Goal: Find specific page/section: Find specific page/section

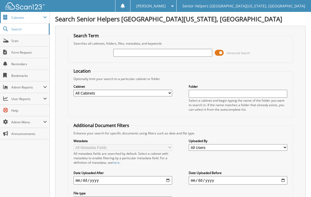
click at [46, 18] on span at bounding box center [45, 17] width 4 height 4
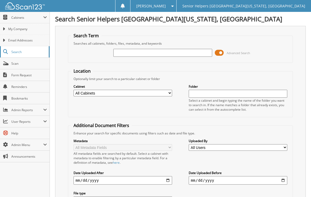
click at [14, 52] on span "Search" at bounding box center [28, 52] width 35 height 4
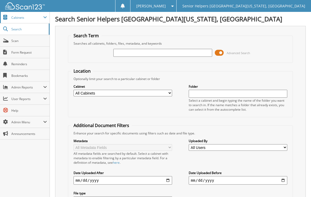
click at [27, 15] on span "Cabinets" at bounding box center [27, 17] width 32 height 4
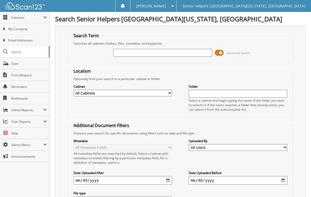
click at [125, 61] on fieldset "Search Term Searches all cabinets, folders, files, metadata, and keywords Advan…" at bounding box center [180, 48] width 225 height 30
click at [122, 53] on input "text" at bounding box center [162, 53] width 99 height 8
type input "Jamie Whitney"
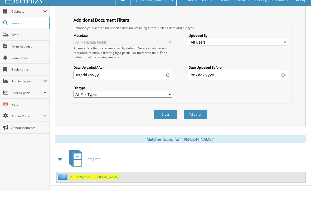
scroll to position [99, 0]
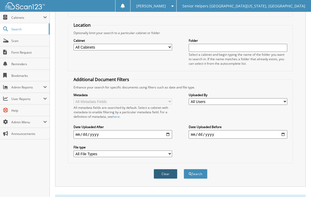
click at [174, 173] on button "Clear" at bounding box center [166, 174] width 24 height 10
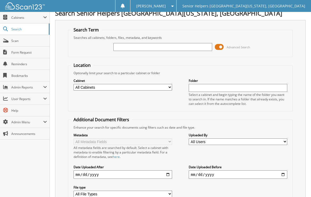
scroll to position [0, 0]
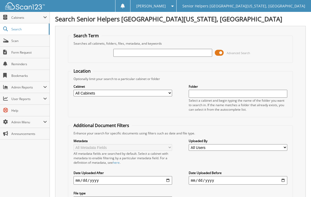
click at [219, 56] on span at bounding box center [219, 53] width 9 height 8
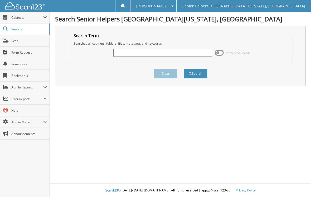
click at [197, 56] on input "text" at bounding box center [162, 53] width 99 height 8
type input "Jamie Whitney"
click at [195, 74] on button "Search" at bounding box center [196, 74] width 24 height 10
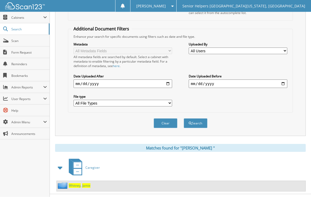
scroll to position [99, 0]
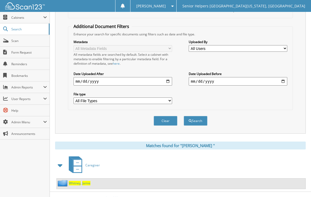
click at [83, 185] on span "J a m i e" at bounding box center [86, 183] width 8 height 4
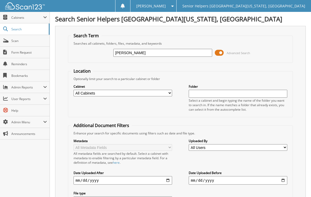
type input "Tessa Wiganowsky"
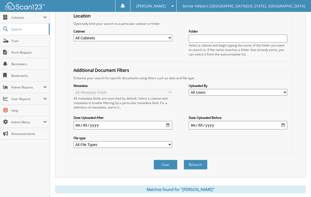
scroll to position [99, 0]
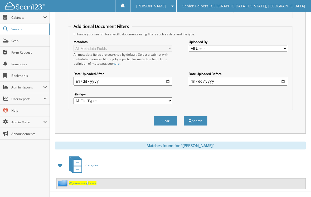
click at [80, 161] on icon at bounding box center [78, 162] width 8 height 6
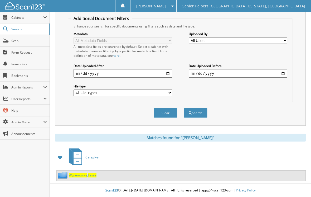
click at [96, 155] on span "Caregiver" at bounding box center [92, 157] width 14 height 4
click at [81, 174] on span "Wiganowsky" at bounding box center [78, 175] width 18 height 4
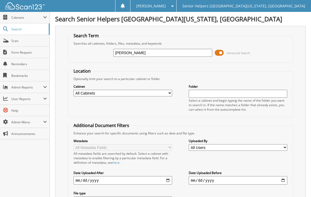
type input "[PERSON_NAME]"
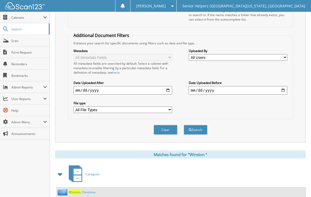
scroll to position [93, 0]
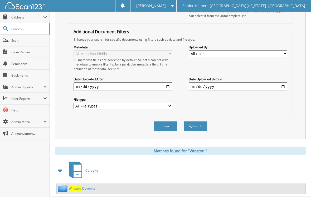
click at [77, 186] on span "W i n s t o n" at bounding box center [75, 188] width 12 height 4
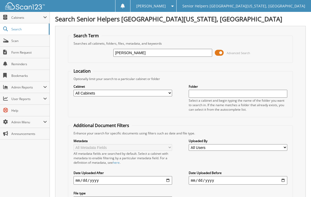
type input "[PERSON_NAME]"
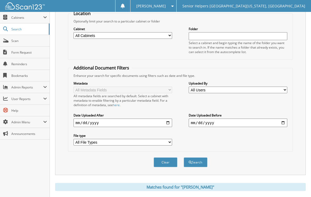
scroll to position [148, 0]
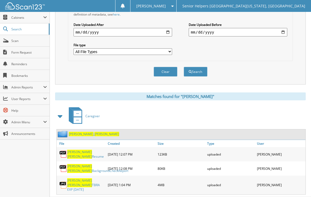
click at [73, 133] on span "[PERSON_NAME]" at bounding box center [81, 133] width 25 height 4
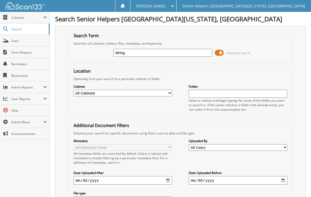
type input "Wring"
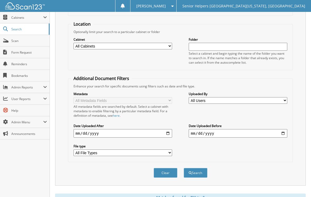
scroll to position [136, 0]
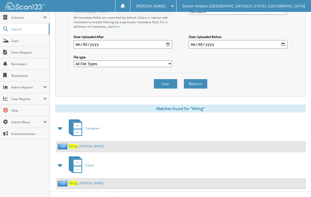
click at [77, 147] on link "Wring , Gina" at bounding box center [86, 146] width 35 height 4
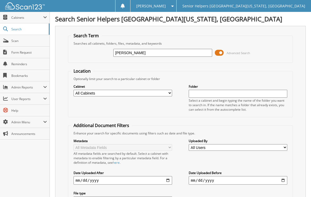
type input "[PERSON_NAME]"
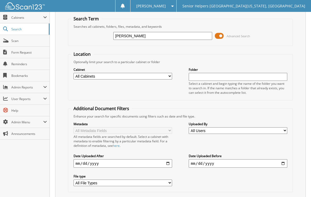
scroll to position [16, 0]
type input "T"
type input "[PERSON_NAME]’s"
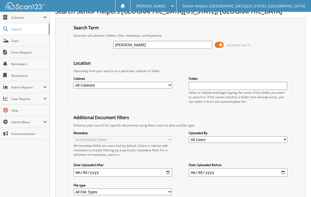
scroll to position [8, 0]
type input "Todd Edward"
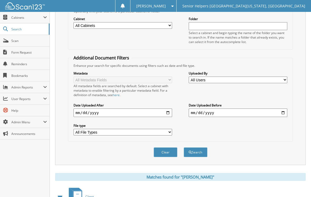
scroll to position [99, 0]
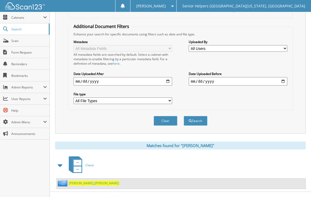
click at [76, 184] on link "Todd , Edward" at bounding box center [94, 183] width 50 height 4
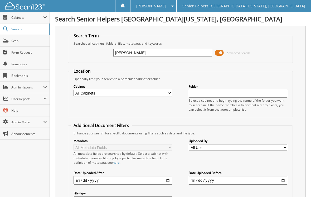
type input "[PERSON_NAME]"
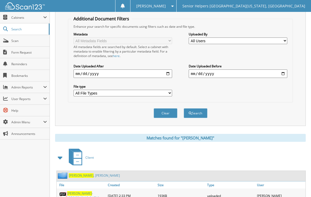
scroll to position [119, 0]
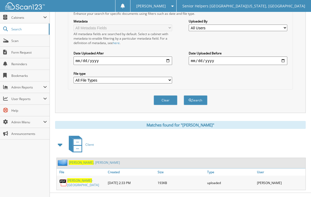
click at [86, 163] on link "Todd , Edward" at bounding box center [94, 162] width 51 height 4
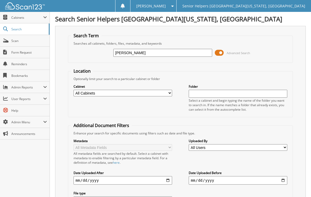
type input "Terry Allen"
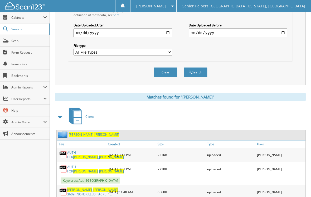
scroll to position [169, 0]
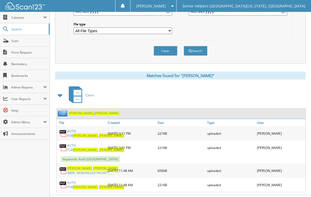
click at [75, 114] on span "Allen" at bounding box center [81, 113] width 25 height 4
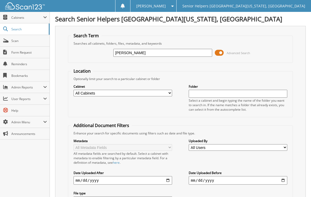
type input "[PERSON_NAME]"
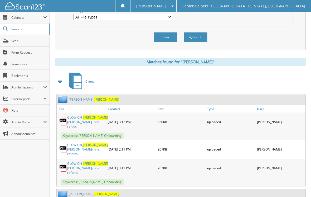
scroll to position [215, 0]
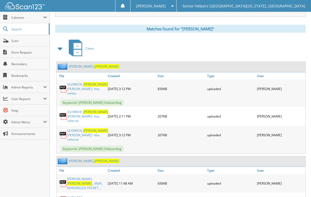
click at [94, 67] on span "Terry" at bounding box center [106, 66] width 25 height 4
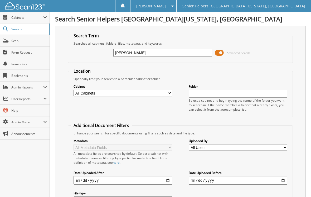
type input "Billy lay"
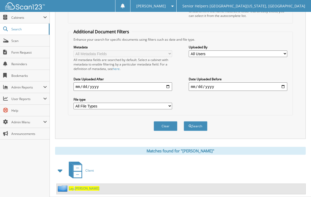
scroll to position [99, 0]
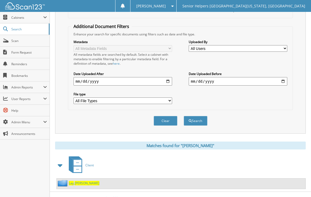
click at [81, 181] on span "Billy" at bounding box center [87, 183] width 25 height 4
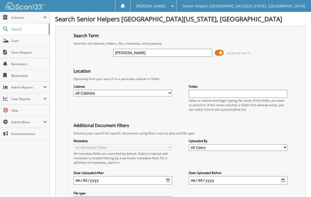
type input "Zilligen"
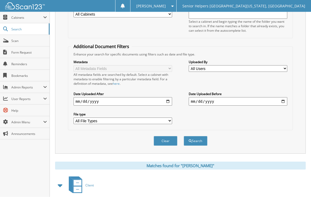
scroll to position [99, 0]
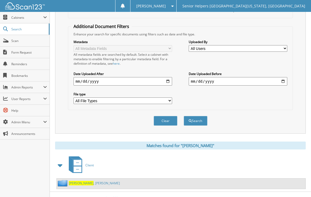
click at [87, 164] on span "Client" at bounding box center [89, 165] width 8 height 4
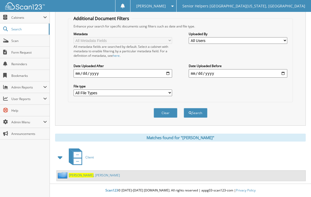
click at [86, 173] on link "[PERSON_NAME]" at bounding box center [94, 175] width 51 height 4
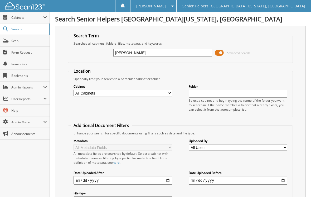
type input "[PERSON_NAME]"
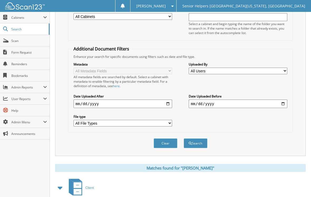
scroll to position [99, 0]
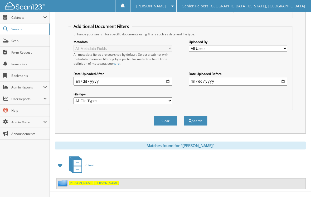
click at [80, 182] on link "Fendley , Sue" at bounding box center [94, 183] width 50 height 4
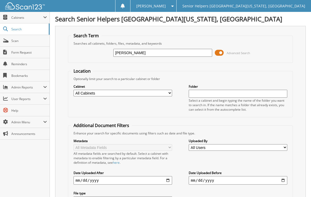
type input "[PERSON_NAME]"
type input "K"
type input "[PERSON_NAME]"
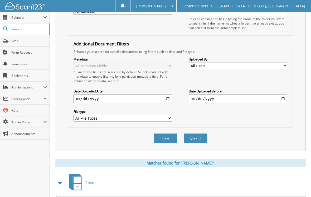
scroll to position [159, 0]
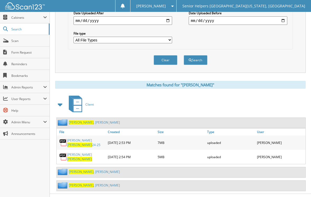
click at [86, 171] on link "Hayes , Kathrine" at bounding box center [94, 171] width 51 height 4
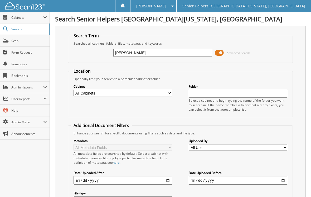
type input "Calvin"
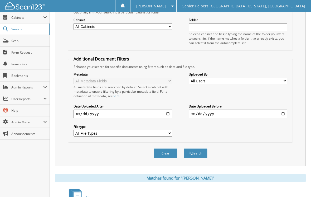
scroll to position [99, 0]
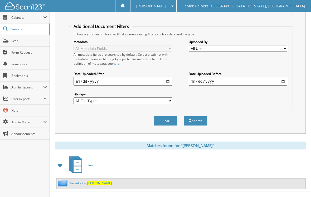
click at [90, 182] on span "Calvin" at bounding box center [99, 183] width 25 height 4
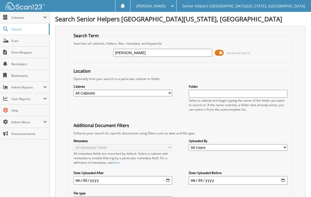
type input "[PERSON_NAME]"
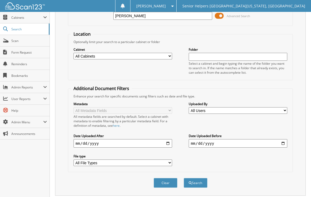
scroll to position [99, 0]
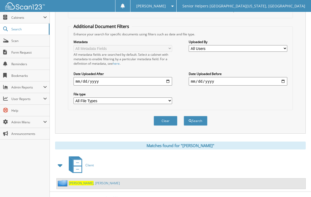
click at [85, 182] on link "[PERSON_NAME]" at bounding box center [94, 183] width 51 height 4
click at [85, 181] on link "[PERSON_NAME]" at bounding box center [94, 183] width 51 height 4
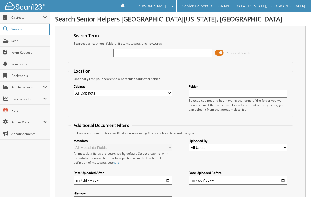
click at [157, 53] on input "text" at bounding box center [162, 53] width 99 height 8
type input "Sue Robert’s"
type input "[PERSON_NAME] [PERSON_NAME]"
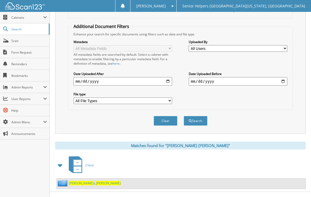
click at [80, 183] on link "[PERSON_NAME], [PERSON_NAME]" at bounding box center [95, 183] width 52 height 4
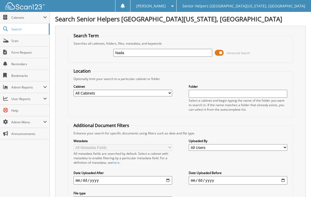
type input "Nada"
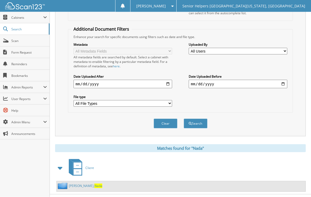
scroll to position [99, 0]
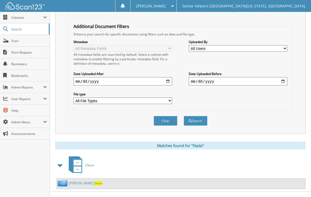
click at [80, 175] on div at bounding box center [76, 164] width 20 height 21
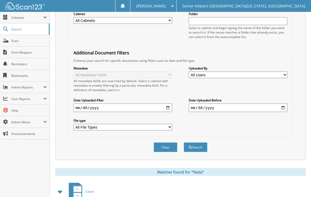
scroll to position [99, 0]
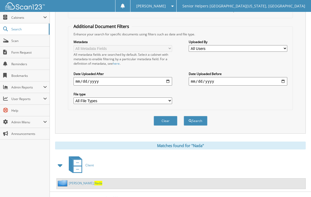
click at [94, 183] on span "Nada" at bounding box center [98, 183] width 8 height 4
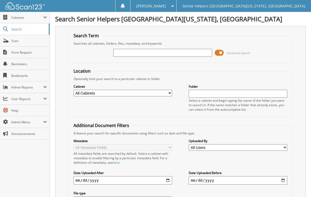
click at [196, 57] on input "text" at bounding box center [162, 53] width 99 height 8
type input "[PERSON_NAME]"
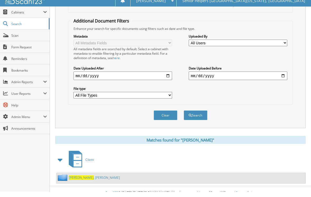
scroll to position [99, 0]
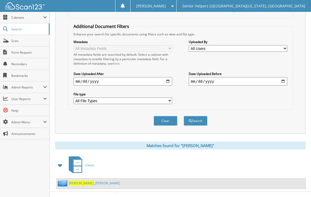
click at [82, 178] on div "[PERSON_NAME]" at bounding box center [181, 183] width 249 height 10
click at [83, 182] on link "[PERSON_NAME]" at bounding box center [94, 183] width 51 height 4
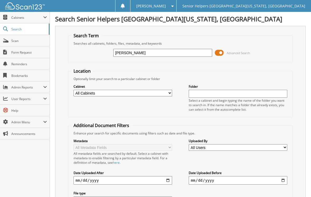
type input "[PERSON_NAME]"
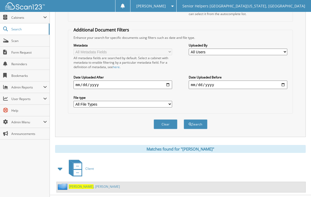
scroll to position [96, 0]
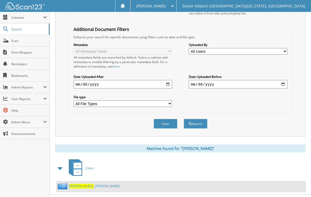
click at [81, 187] on link "[PERSON_NAME]" at bounding box center [94, 185] width 51 height 4
